Goal: Task Accomplishment & Management: Manage account settings

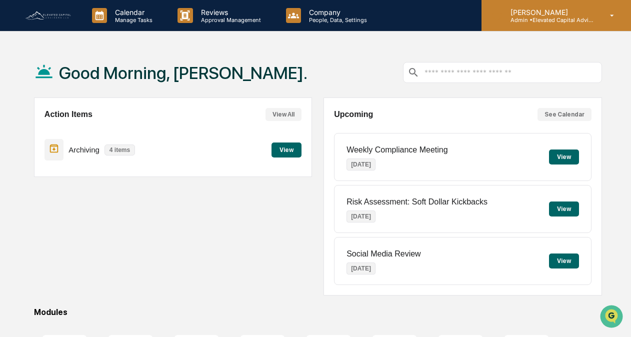
click at [613, 17] on icon at bounding box center [611, 15] width 17 height 9
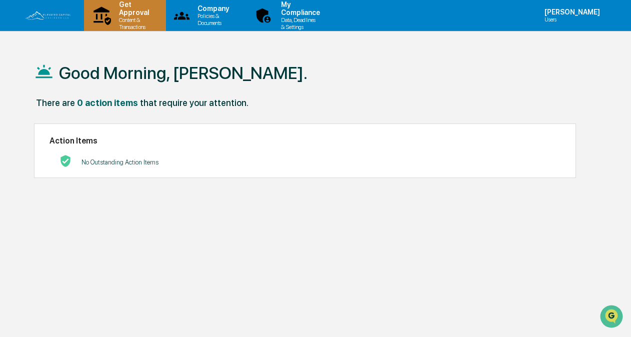
click at [154, 10] on p "Get Approval" at bounding box center [132, 8] width 43 height 16
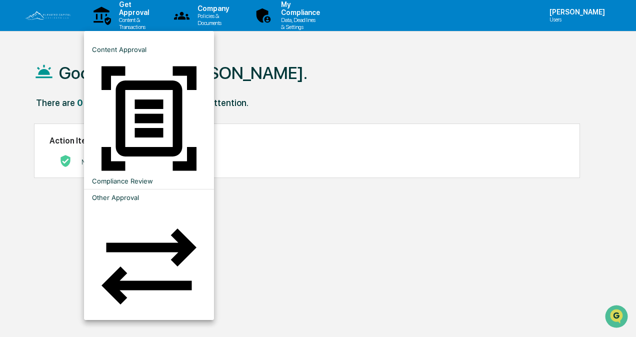
click at [315, 67] on div at bounding box center [318, 168] width 636 height 337
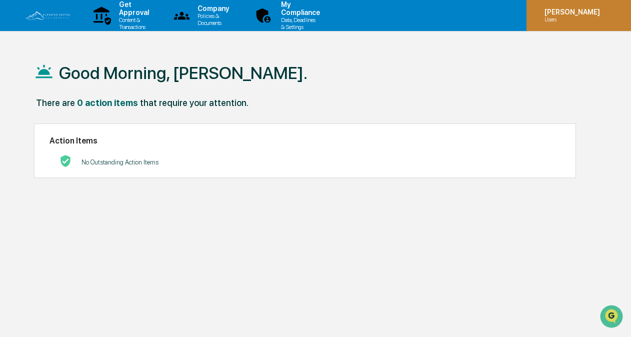
click at [614, 15] on icon at bounding box center [617, 15] width 8 height 0
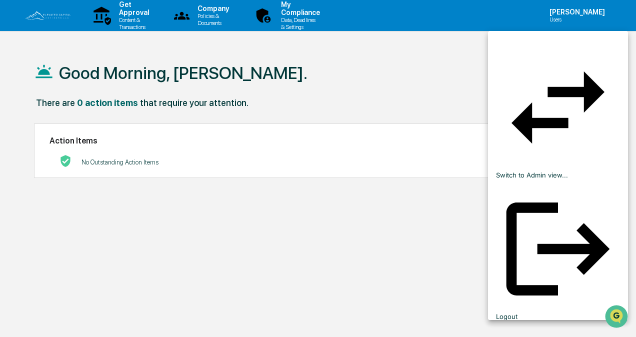
click at [388, 65] on div at bounding box center [318, 168] width 636 height 337
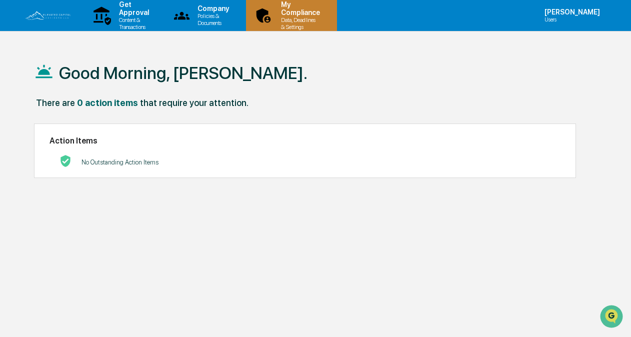
click at [325, 13] on p "My Compliance" at bounding box center [299, 8] width 52 height 16
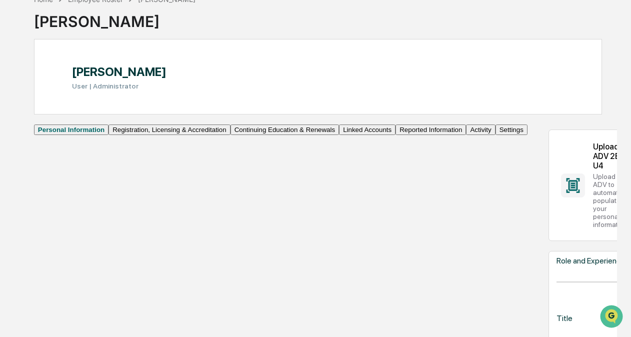
scroll to position [59, 0]
click at [339, 134] on button "Linked Accounts" at bounding box center [367, 128] width 56 height 10
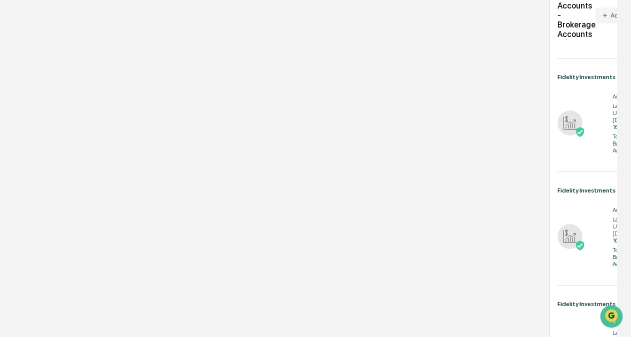
scroll to position [283, 0]
